Goal: Information Seeking & Learning: Check status

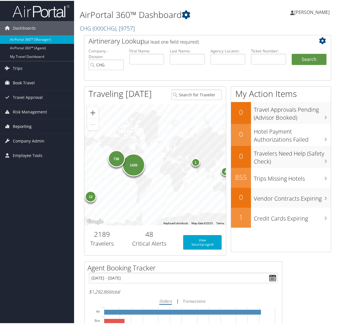
drag, startPoint x: 19, startPoint y: 127, endPoint x: 13, endPoint y: 126, distance: 5.7
click at [19, 127] on span "Reporting" at bounding box center [22, 126] width 19 height 14
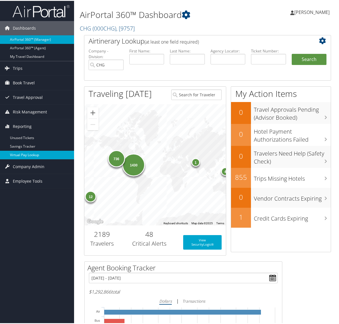
click at [29, 155] on link "Virtual Pay Lookup" at bounding box center [37, 154] width 74 height 9
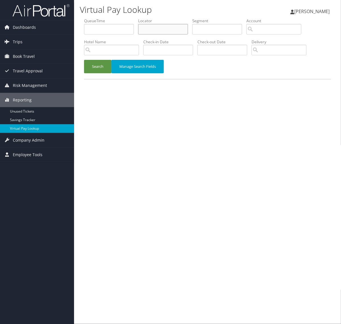
click at [163, 28] on input "text" at bounding box center [163, 29] width 50 height 11
paste input "OKMAKB"
type input "OKMAKB"
click at [104, 64] on button "Search" at bounding box center [97, 66] width 27 height 13
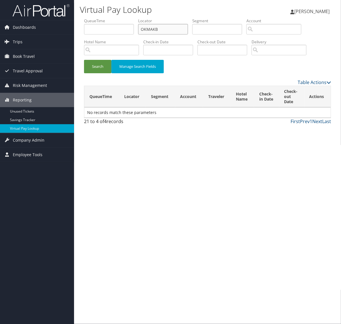
drag, startPoint x: 165, startPoint y: 30, endPoint x: 133, endPoint y: 27, distance: 32.3
click at [133, 18] on ul "QueueTime Locator OKMAKB Segment Account Traveler Hotel Name Check-in Date Chec…" at bounding box center [207, 18] width 247 height 0
click at [101, 66] on button "Search" at bounding box center [97, 66] width 27 height 13
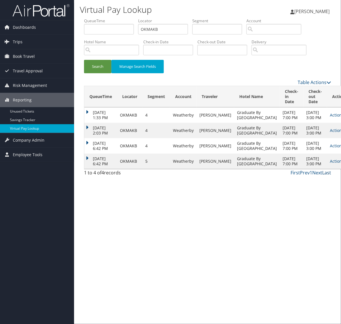
click at [325, 176] on link "Last" at bounding box center [326, 173] width 9 height 6
click at [330, 164] on link "Actions" at bounding box center [339, 160] width 18 height 5
click at [302, 215] on link "Logs" at bounding box center [306, 215] width 36 height 10
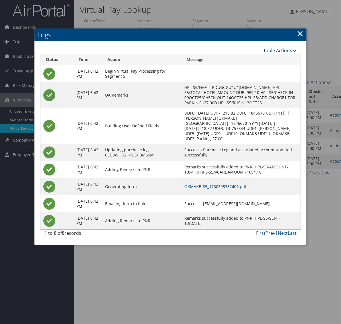
click at [298, 36] on link "×" at bounding box center [300, 33] width 7 height 11
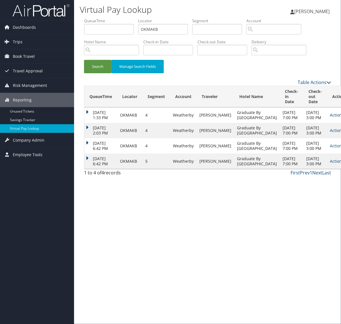
click at [330, 118] on link "Actions" at bounding box center [339, 114] width 18 height 5
click at [309, 148] on link "View Itinerary" at bounding box center [306, 148] width 36 height 10
click at [330, 118] on link "Actions" at bounding box center [339, 114] width 18 height 5
click at [311, 136] on link "Logs" at bounding box center [306, 138] width 36 height 10
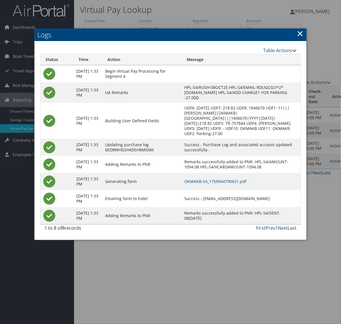
click at [301, 36] on link "×" at bounding box center [300, 33] width 7 height 11
